Goal: Transaction & Acquisition: Purchase product/service

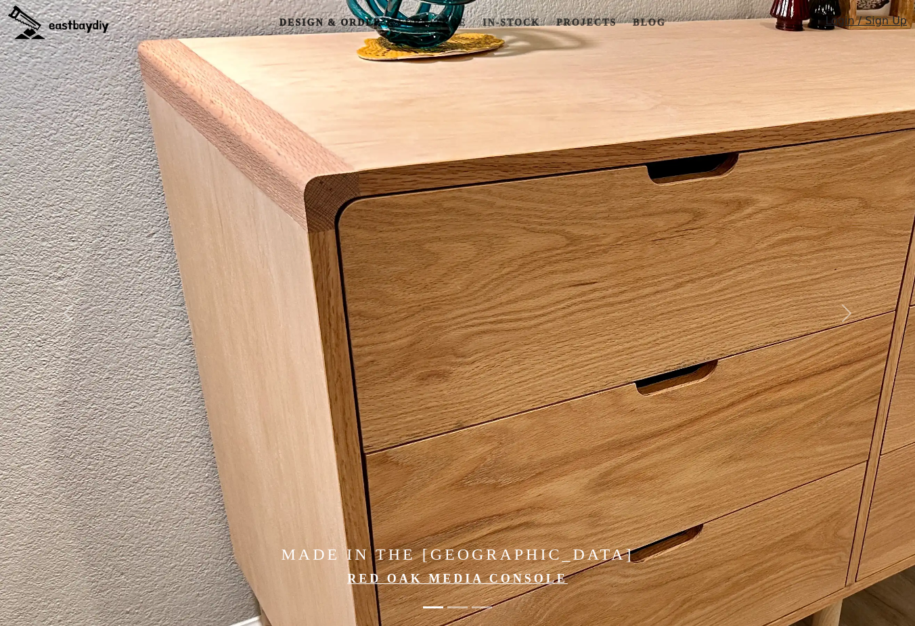
click at [329, 22] on link "Design & Order" at bounding box center [330, 22] width 113 height 25
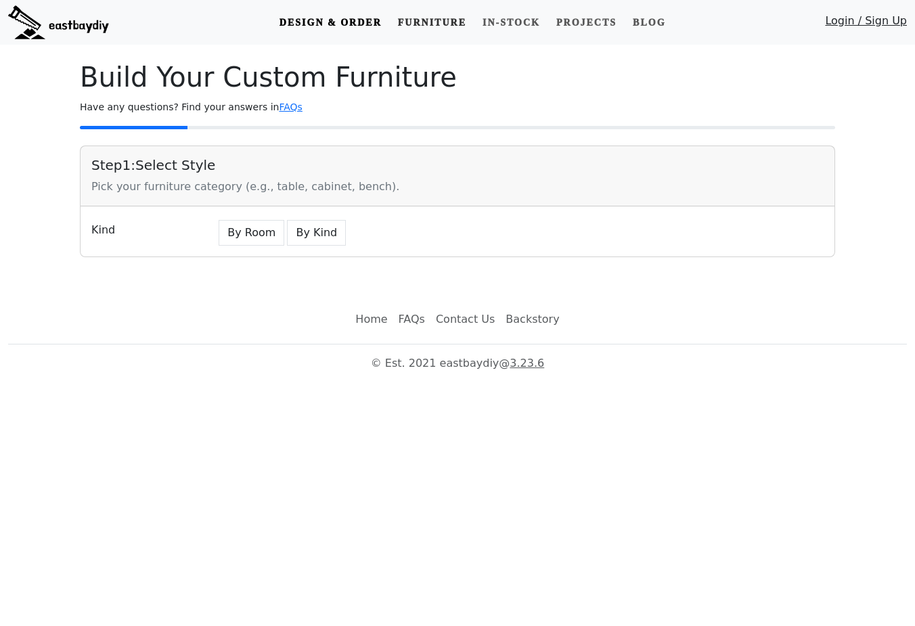
click at [447, 19] on link "Furniture" at bounding box center [432, 22] width 79 height 25
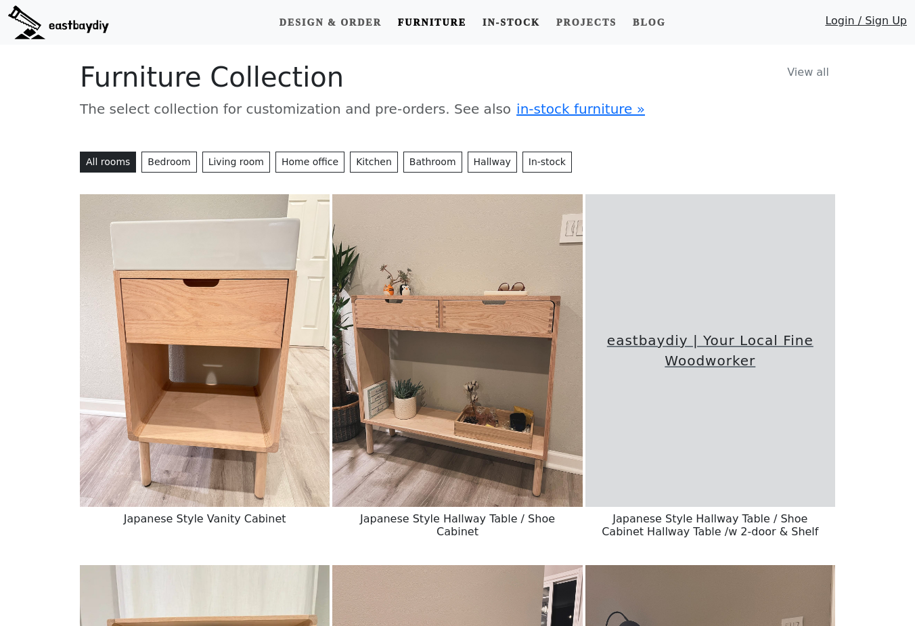
click at [504, 16] on link "In-stock" at bounding box center [511, 22] width 68 height 25
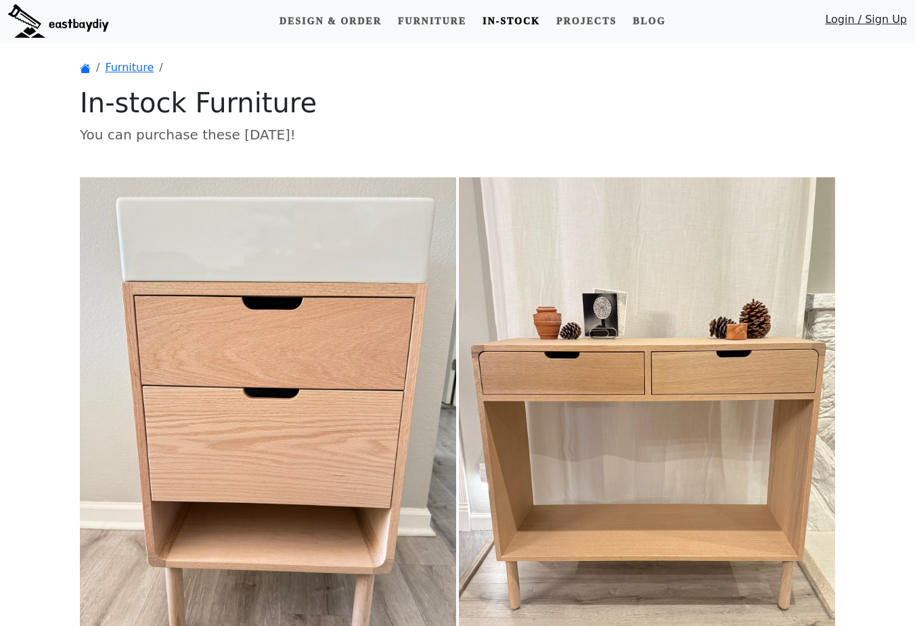
scroll to position [3, 0]
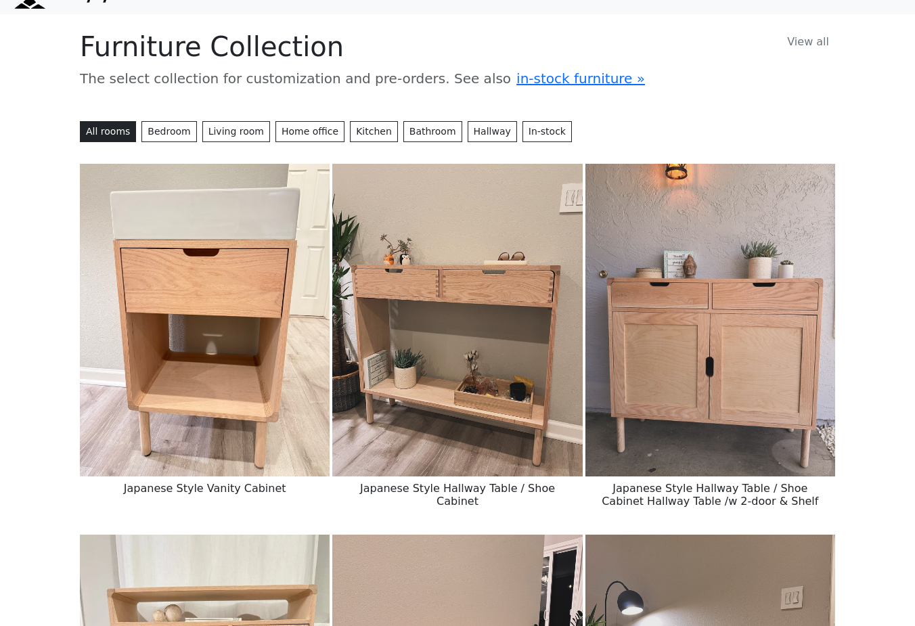
scroll to position [30, 0]
click at [730, 279] on img at bounding box center [710, 320] width 250 height 313
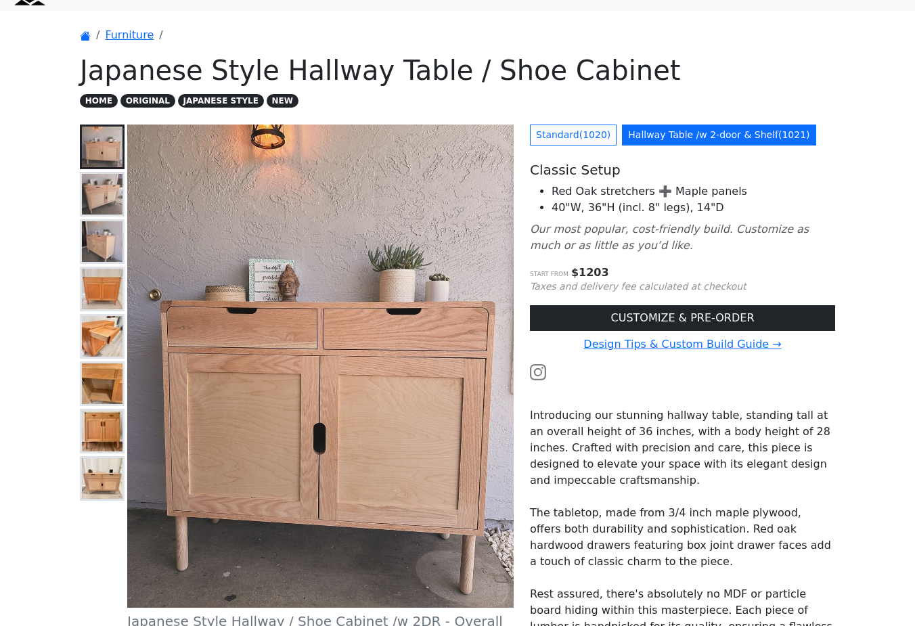
scroll to position [49, 0]
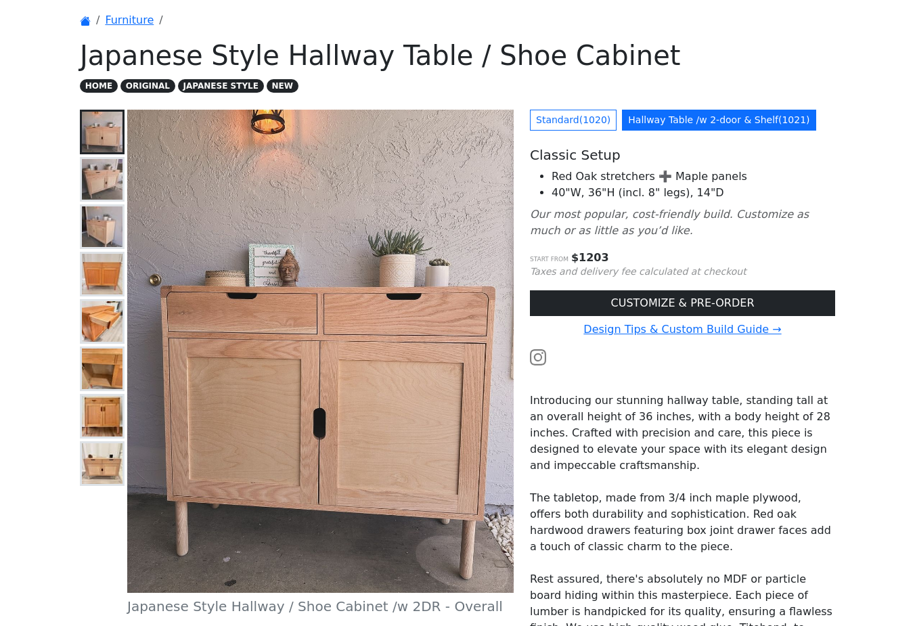
click at [99, 175] on img at bounding box center [102, 179] width 41 height 41
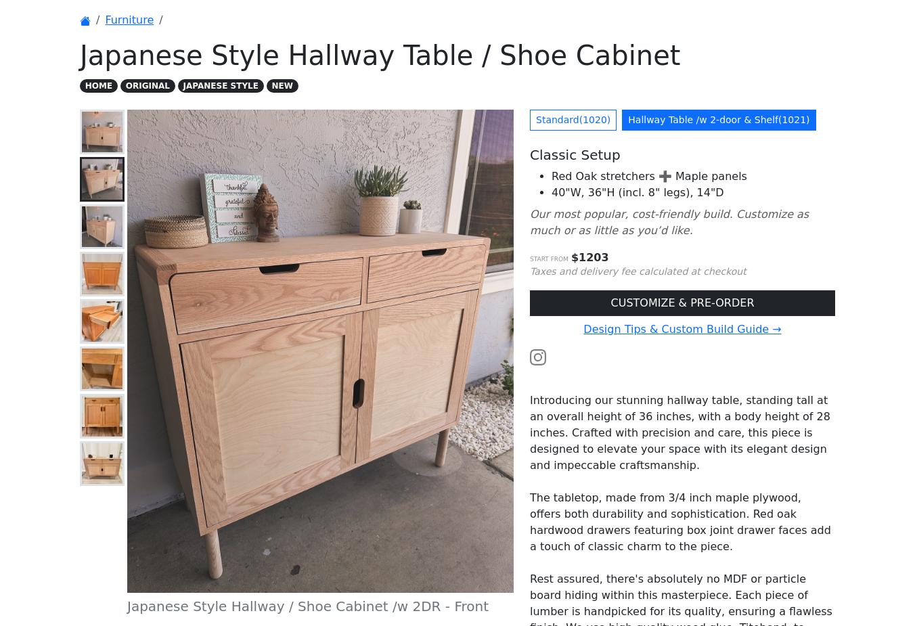
click at [102, 243] on img at bounding box center [102, 226] width 41 height 41
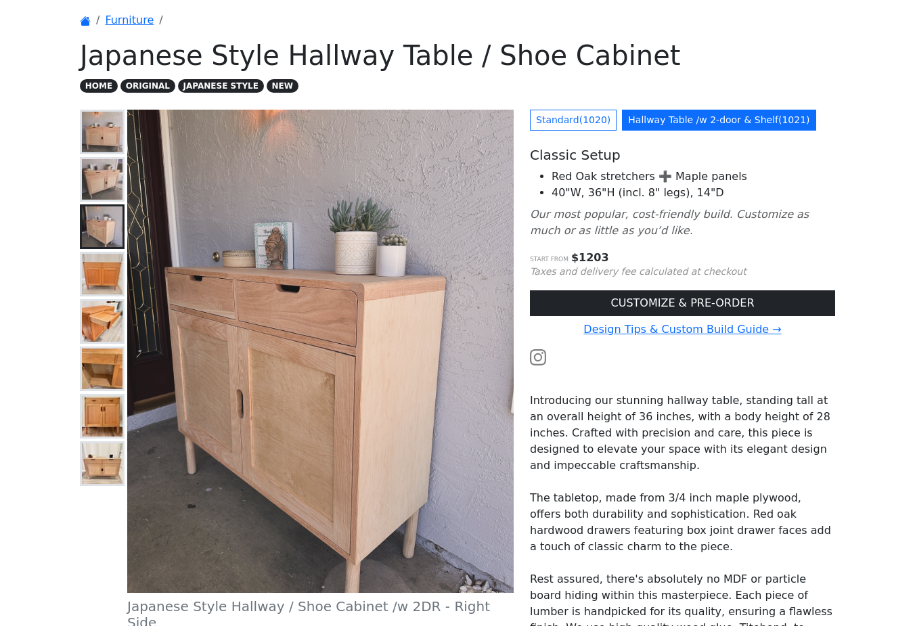
click at [92, 340] on img at bounding box center [102, 321] width 41 height 41
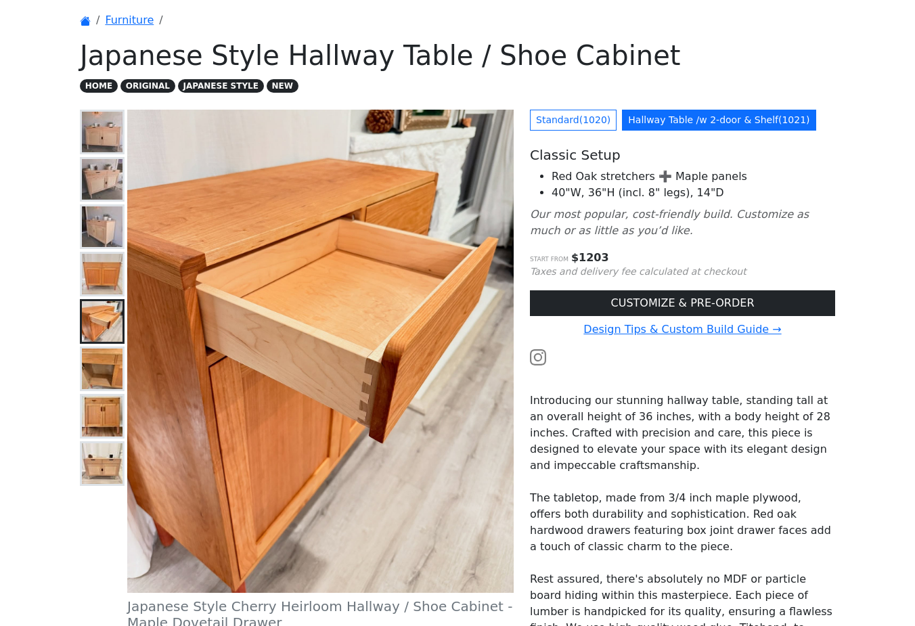
click at [102, 393] on div at bounding box center [102, 403] width 45 height 586
click at [104, 247] on button at bounding box center [102, 226] width 45 height 45
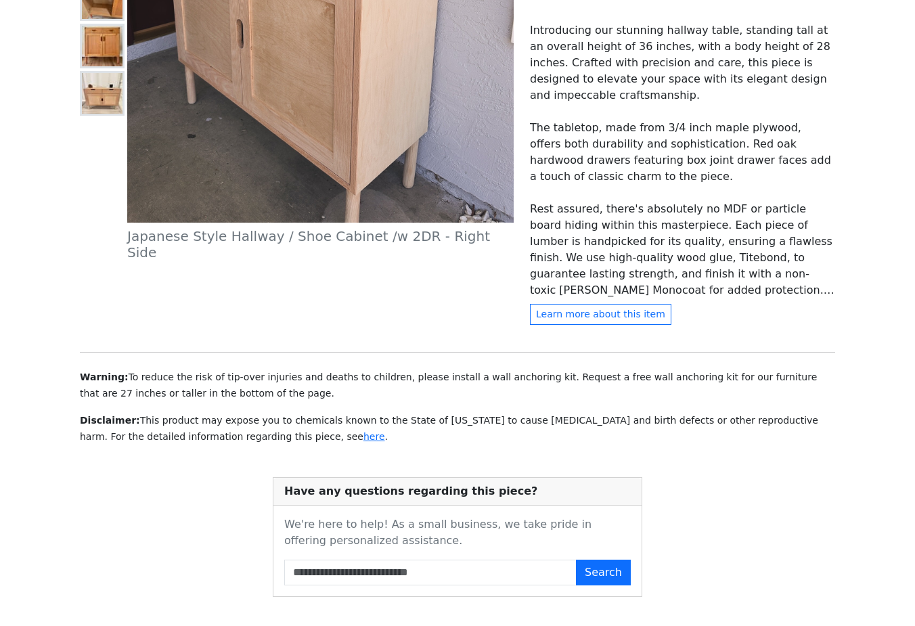
scroll to position [516, 0]
